Goal: Find specific page/section: Find specific page/section

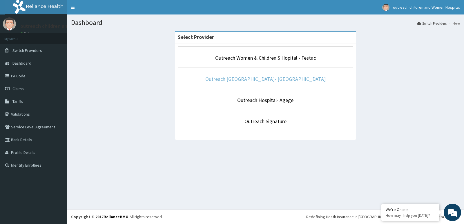
click at [272, 79] on link "Outreach [GEOGRAPHIC_DATA]- [GEOGRAPHIC_DATA]" at bounding box center [265, 79] width 120 height 7
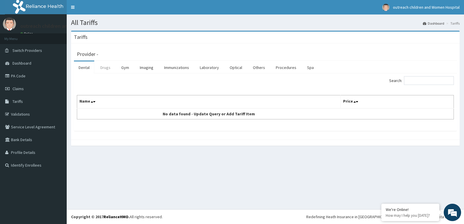
click at [103, 67] on link "Drugs" at bounding box center [105, 68] width 19 height 12
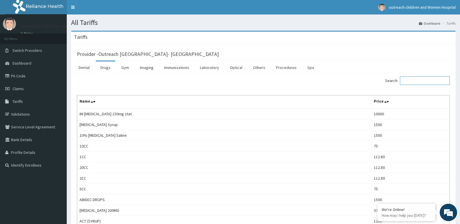
click at [432, 81] on input "Search:" at bounding box center [425, 80] width 50 height 9
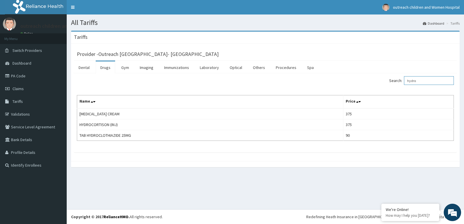
type input "hydro"
click at [24, 77] on link "PA Code" at bounding box center [33, 76] width 67 height 13
